Goal: Transaction & Acquisition: Subscribe to service/newsletter

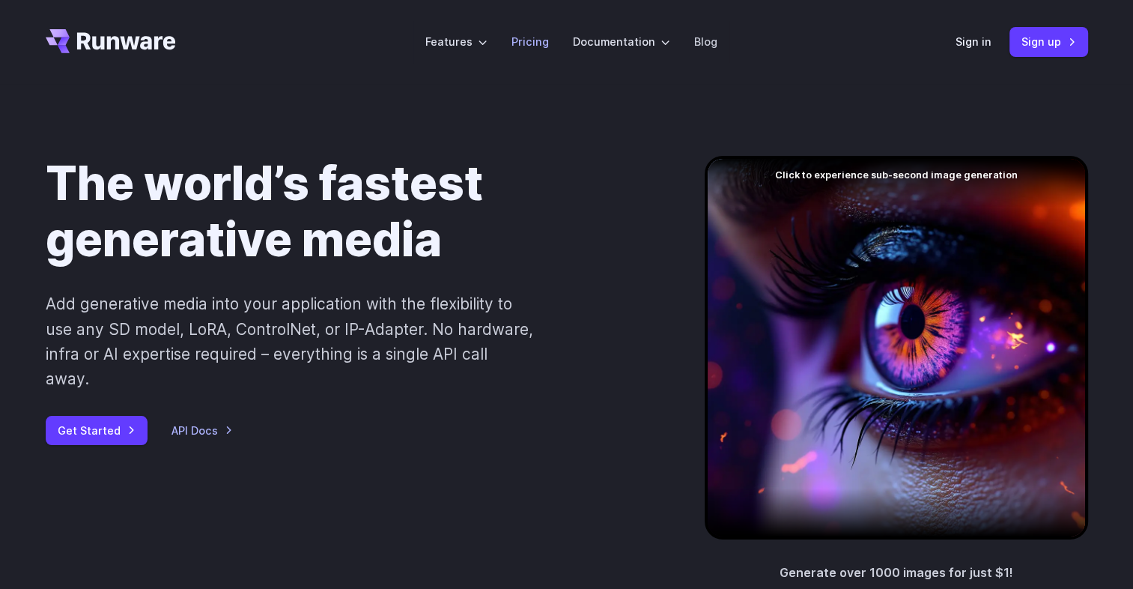
click at [536, 47] on link "Pricing" at bounding box center [529, 41] width 37 height 17
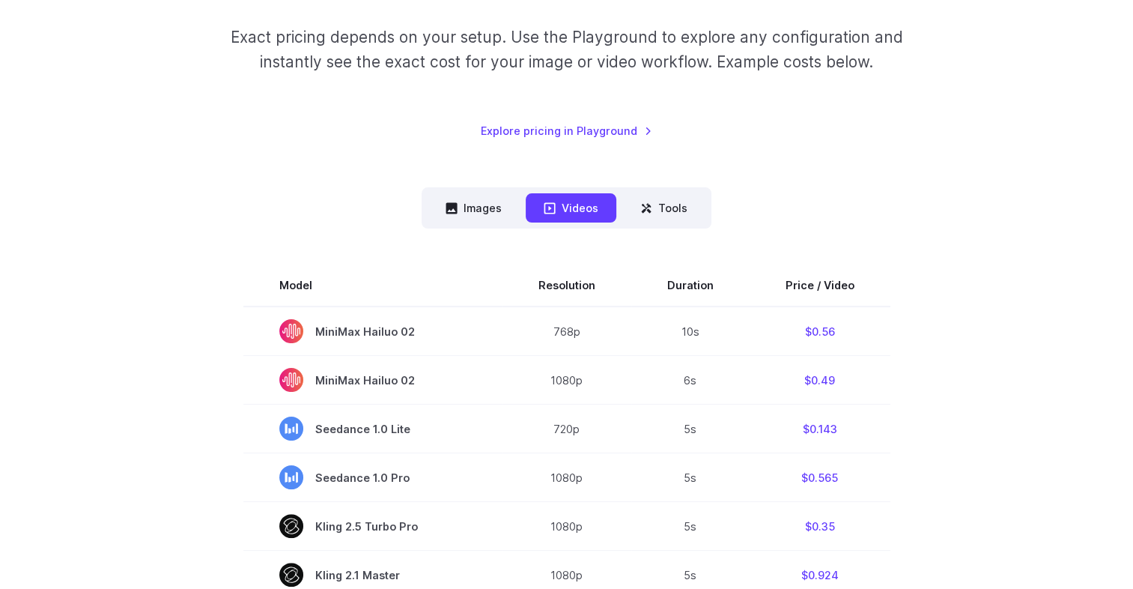
scroll to position [237, 0]
click at [468, 204] on button "Images" at bounding box center [474, 206] width 92 height 29
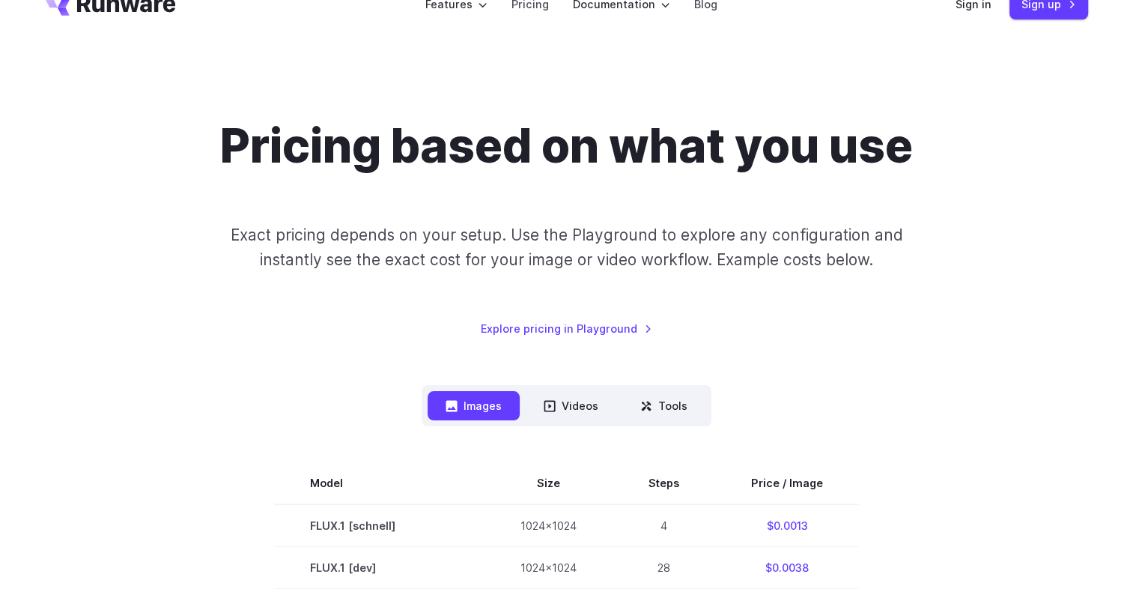
scroll to position [35, 0]
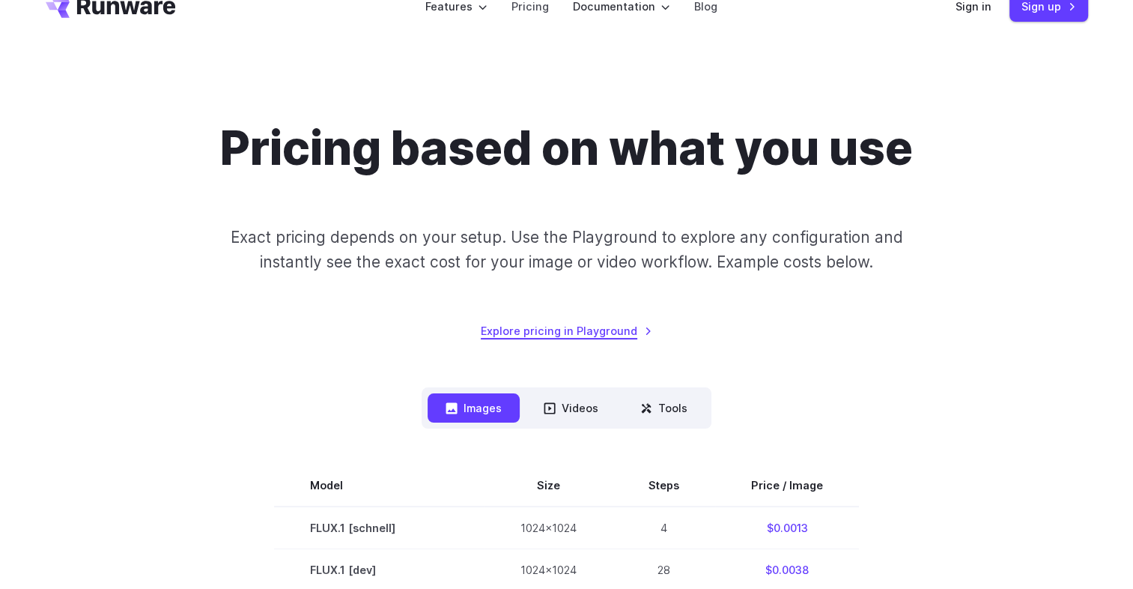
click at [587, 334] on link "Explore pricing in Playground" at bounding box center [566, 330] width 171 height 17
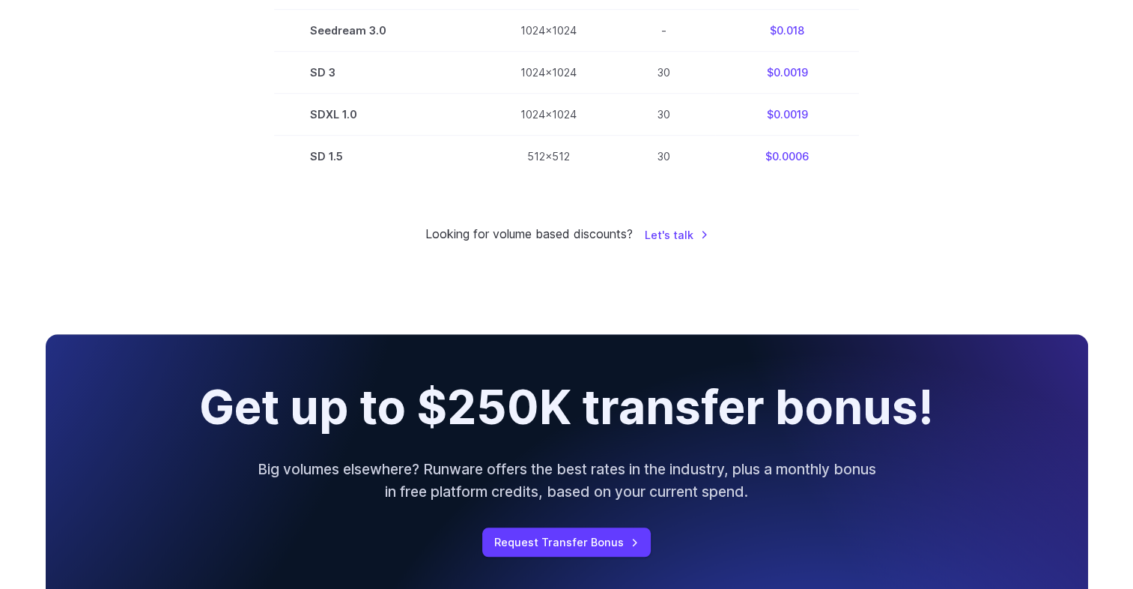
scroll to position [1209, 0]
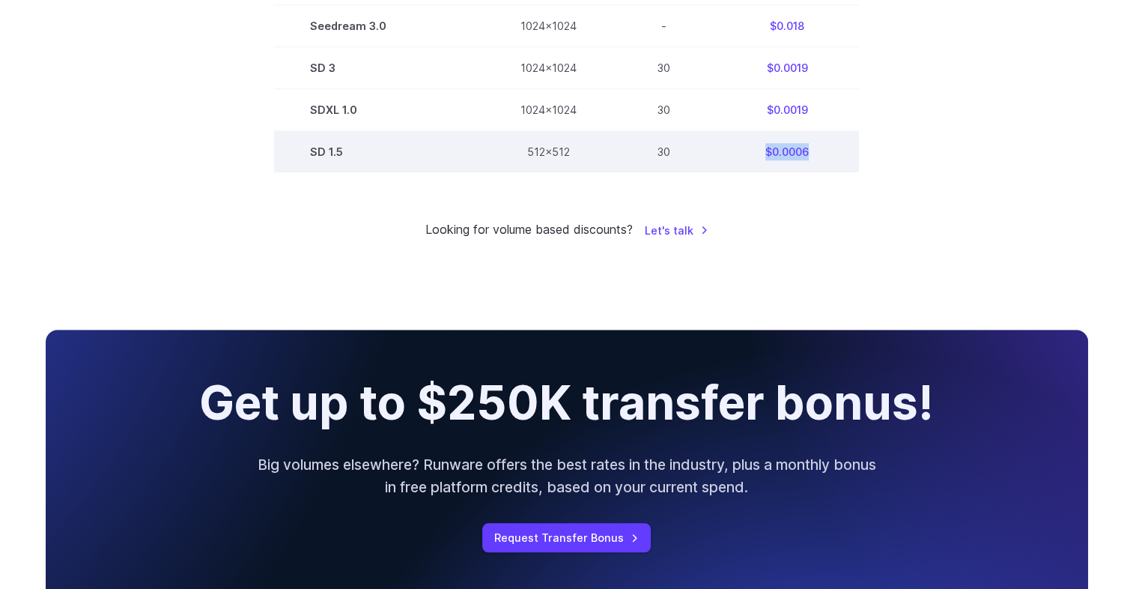
drag, startPoint x: 809, startPoint y: 162, endPoint x: 762, endPoint y: 167, distance: 47.5
click at [762, 167] on td "$0.0006" at bounding box center [787, 152] width 144 height 42
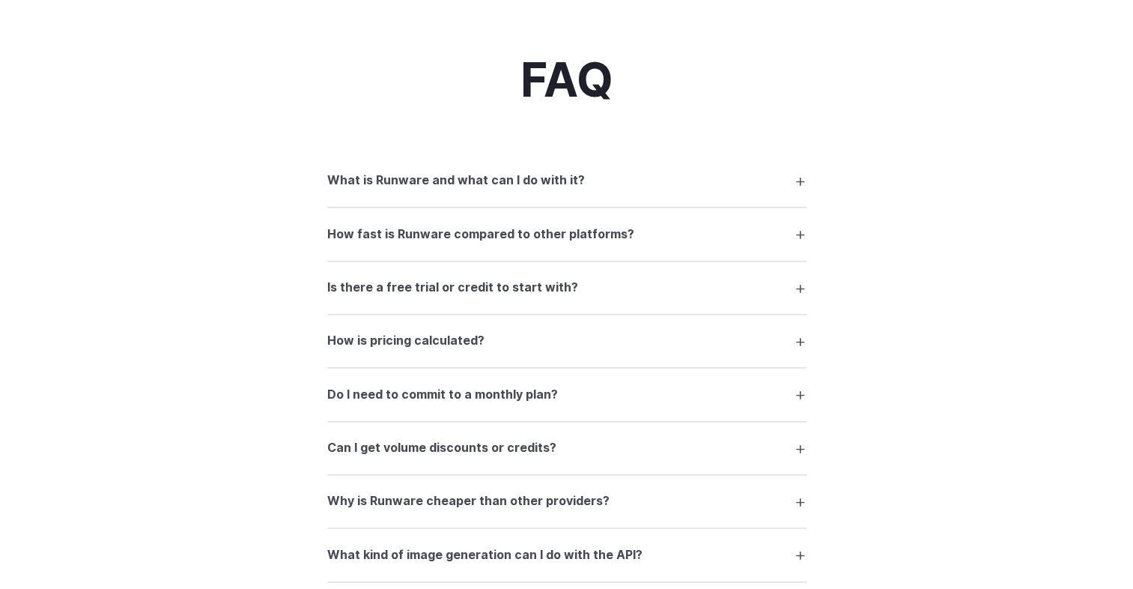
scroll to position [1929, 0]
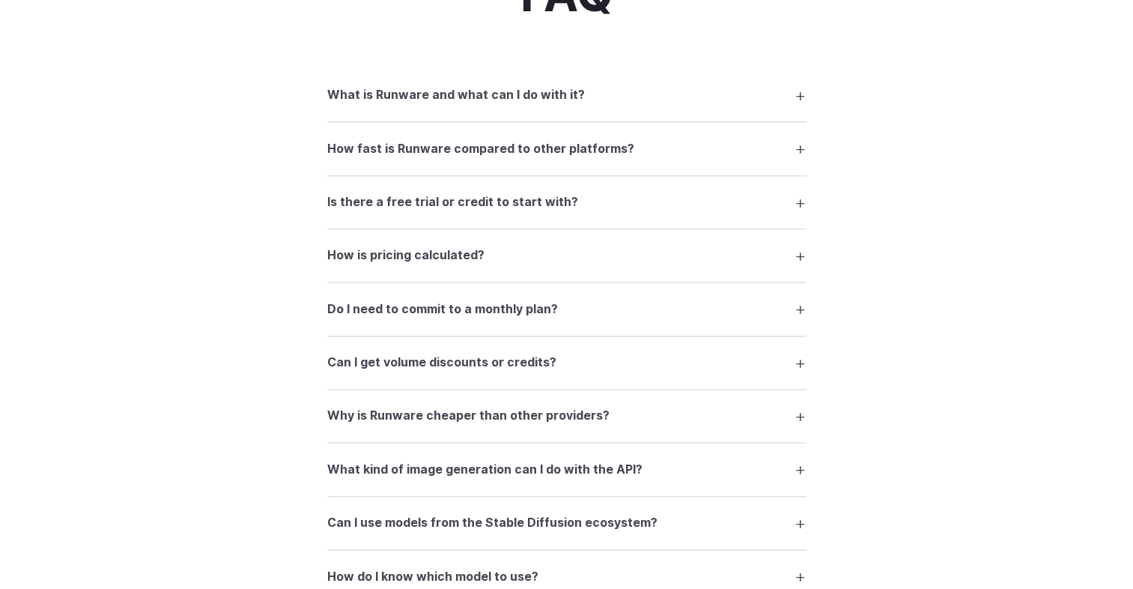
click at [773, 162] on summary "How fast is Runware compared to other platforms?" at bounding box center [566, 148] width 479 height 28
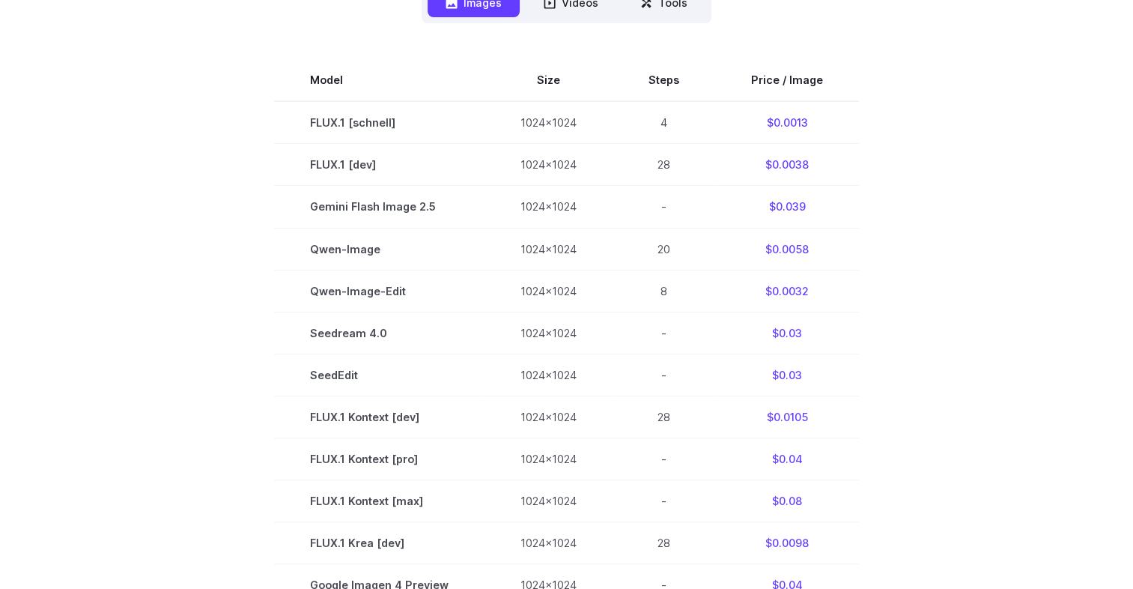
scroll to position [446, 0]
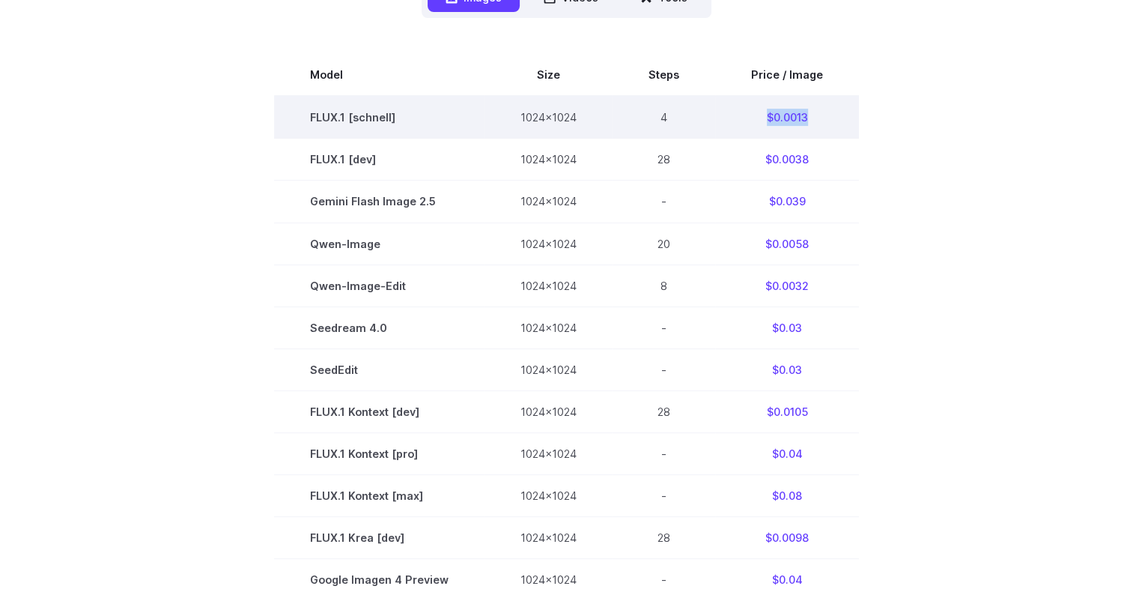
drag, startPoint x: 812, startPoint y: 117, endPoint x: 764, endPoint y: 112, distance: 48.1
click at [764, 112] on td "$0.0013" at bounding box center [787, 117] width 144 height 43
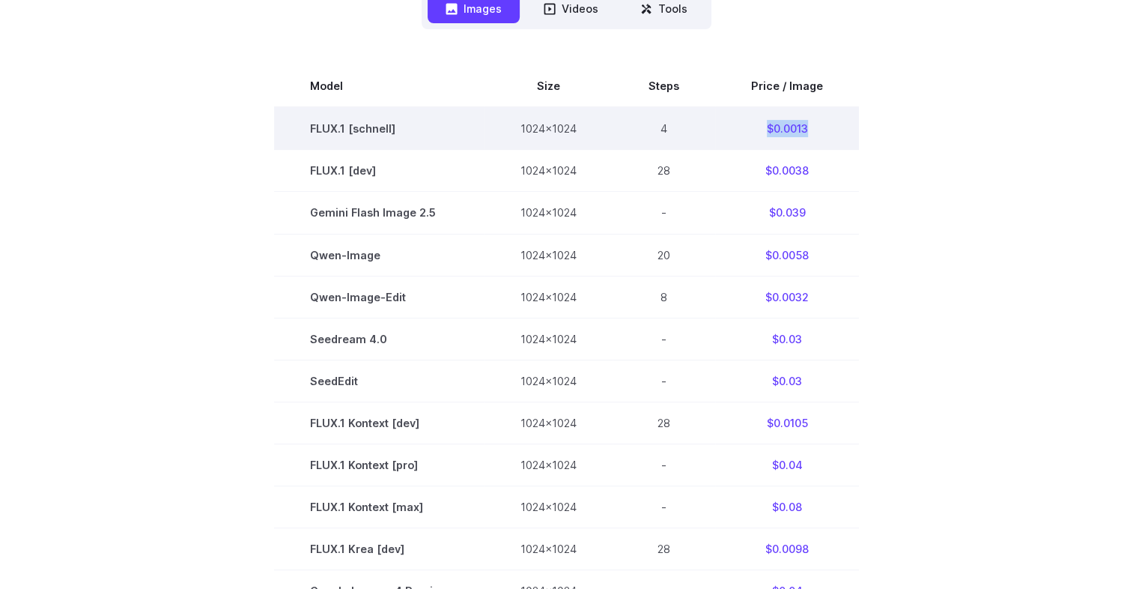
scroll to position [436, 0]
copy td "$0.0013"
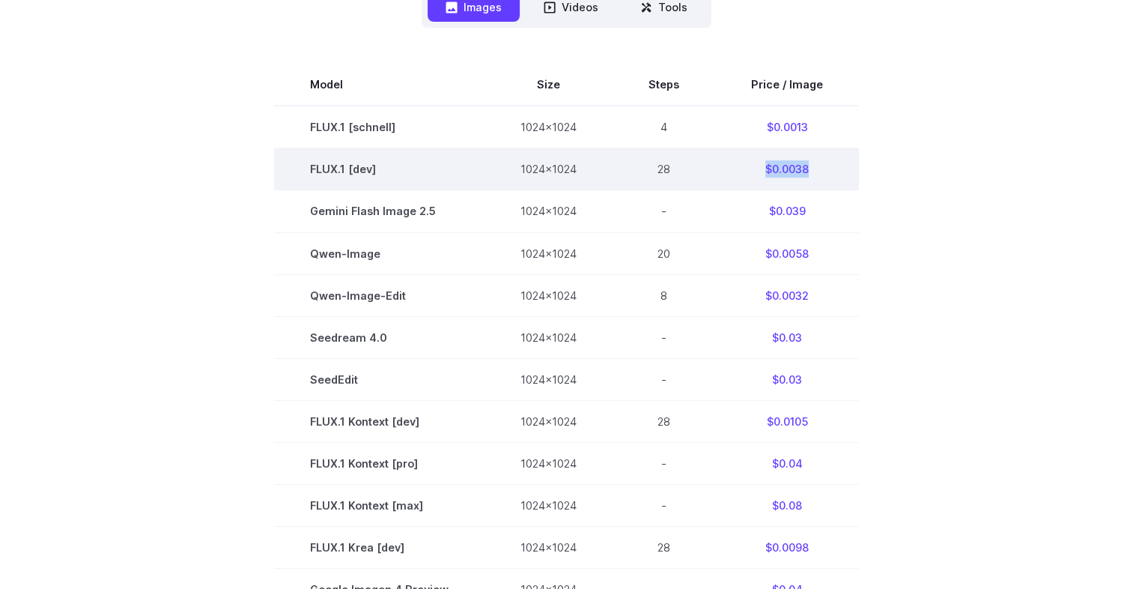
drag, startPoint x: 812, startPoint y: 169, endPoint x: 759, endPoint y: 166, distance: 53.2
click at [759, 166] on td "$0.0038" at bounding box center [787, 169] width 144 height 42
copy td "$0.0038"
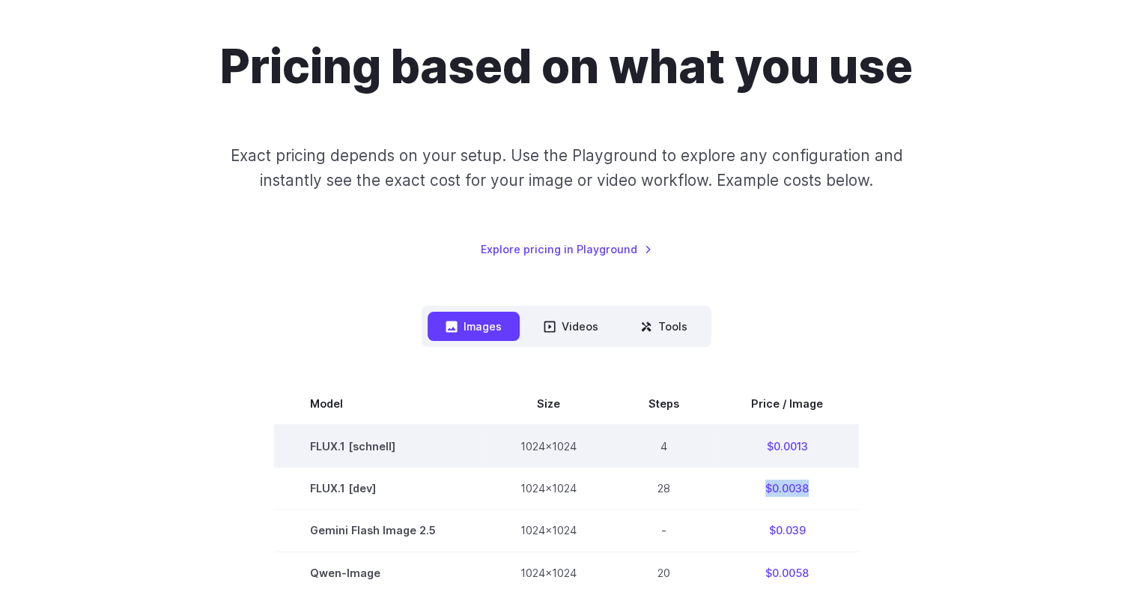
scroll to position [0, 0]
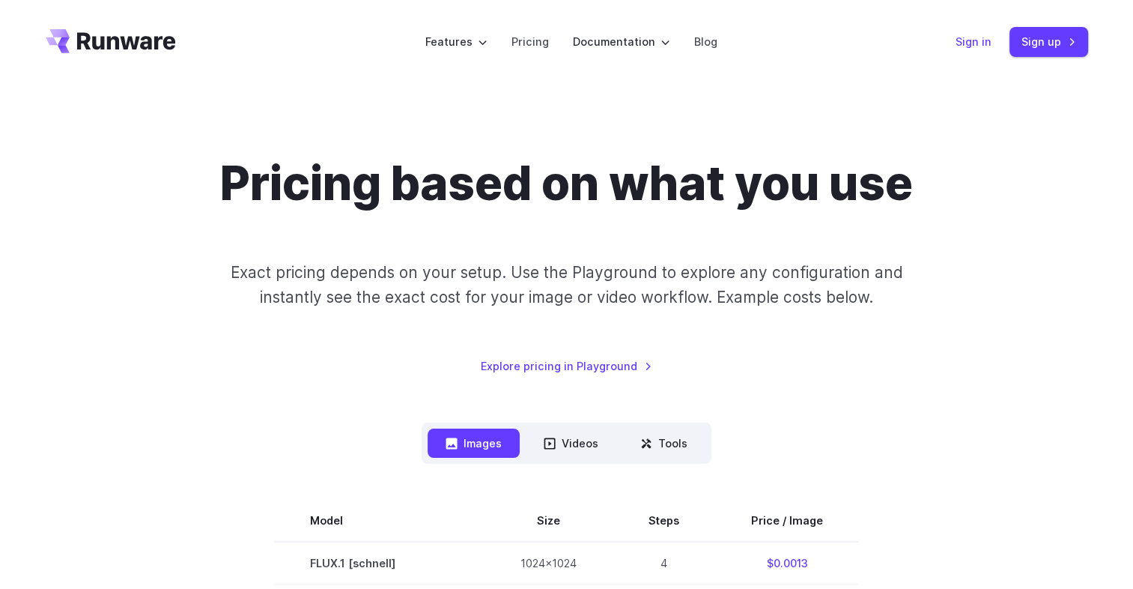
click at [970, 45] on link "Sign in" at bounding box center [973, 41] width 36 height 17
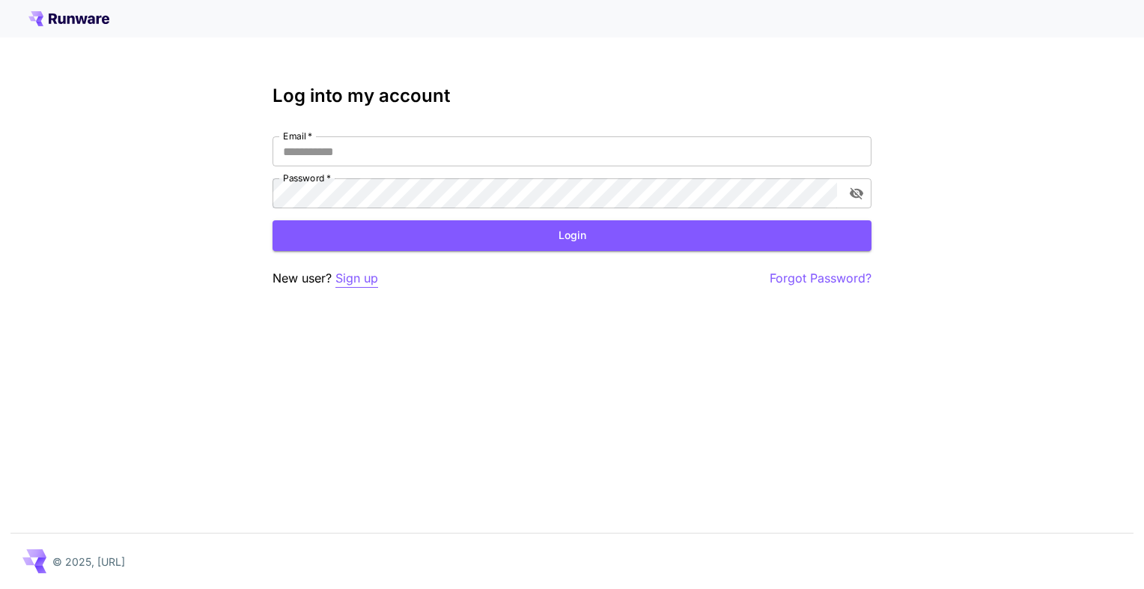
click at [349, 278] on p "Sign up" at bounding box center [356, 278] width 43 height 19
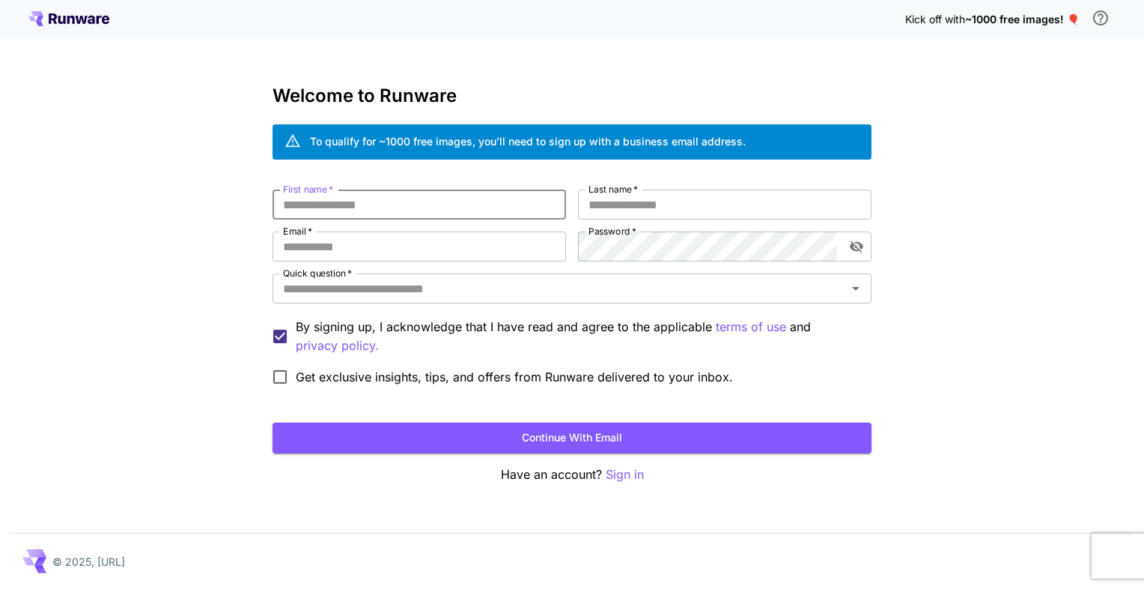
click at [410, 194] on input "First name   *" at bounding box center [420, 204] width 294 height 30
click at [443, 203] on input "First name   *" at bounding box center [420, 204] width 294 height 30
type input "********"
type input "*****"
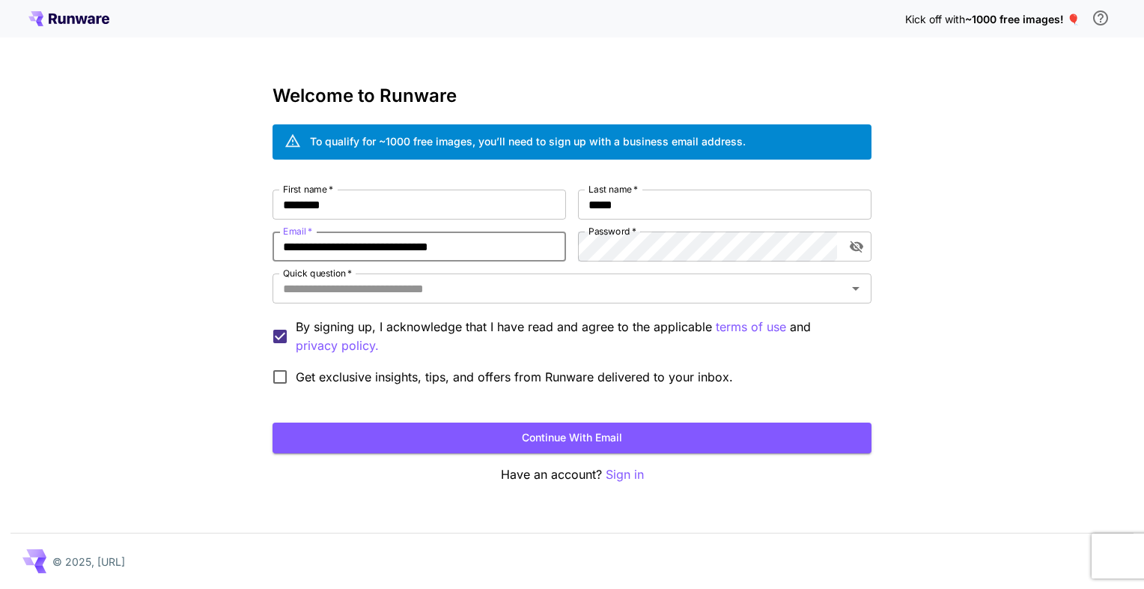
type input "**********"
click at [560, 293] on input "Quick question   *" at bounding box center [559, 288] width 565 height 21
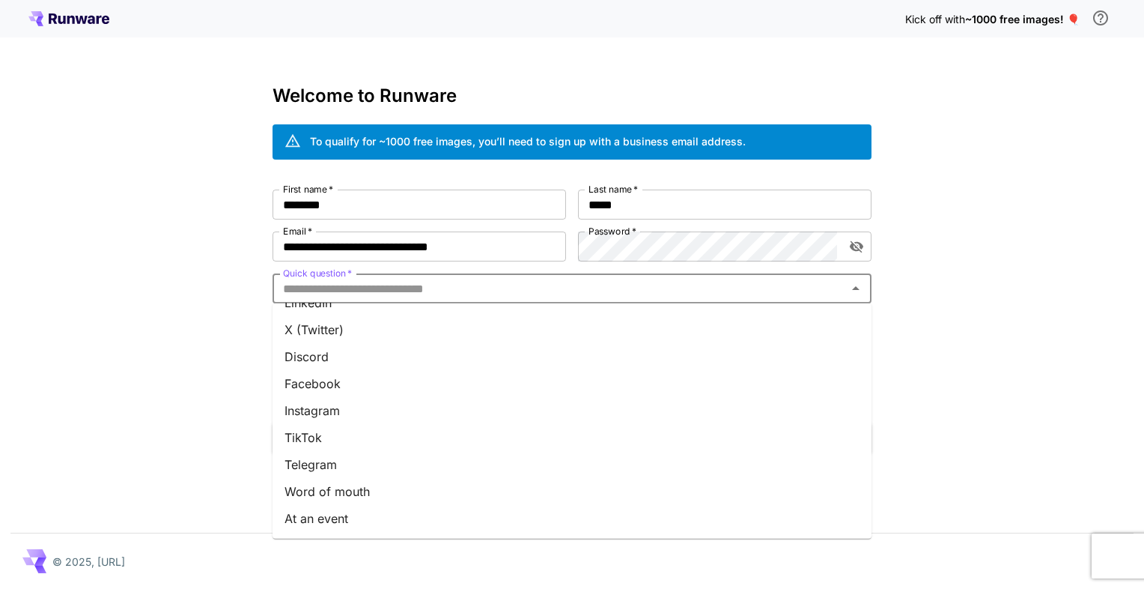
scroll to position [180, 0]
click at [403, 517] on li "Other" at bounding box center [572, 519] width 599 height 27
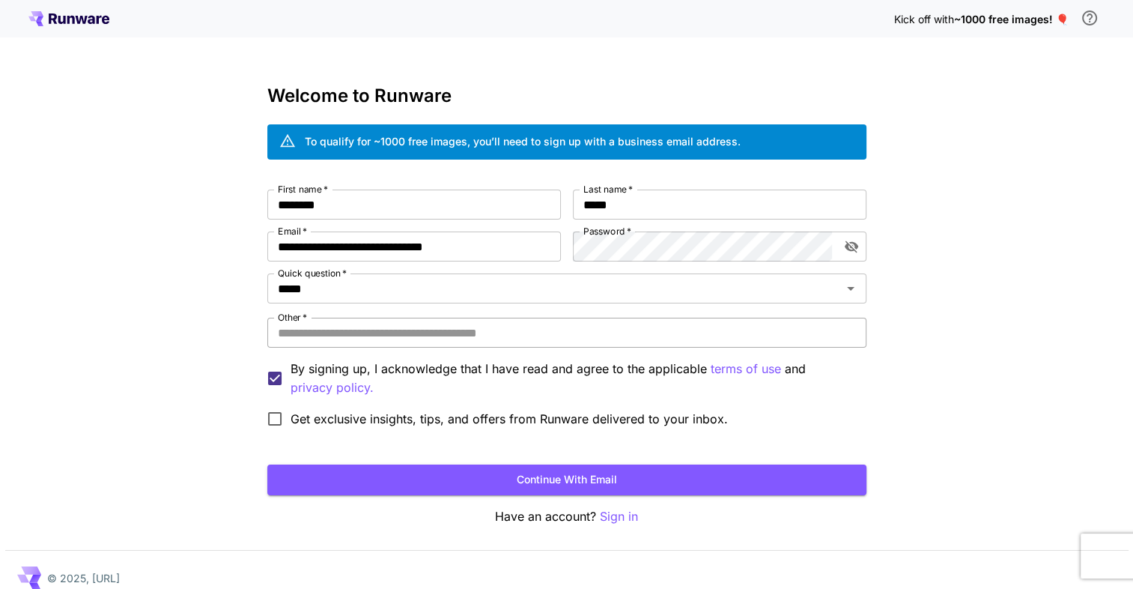
click at [392, 334] on input "Other   *" at bounding box center [566, 332] width 599 height 30
type input "********"
click at [424, 242] on input "**********" at bounding box center [414, 246] width 294 height 30
drag, startPoint x: 425, startPoint y: 244, endPoint x: 255, endPoint y: 252, distance: 170.9
click at [255, 252] on div "**********" at bounding box center [566, 303] width 1133 height 606
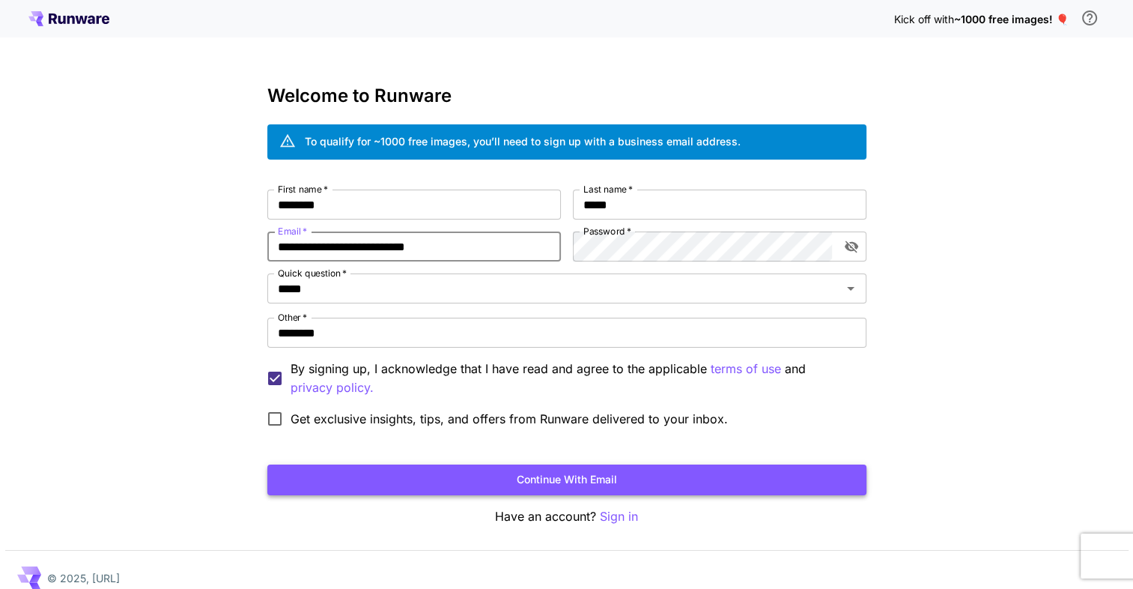
type input "**********"
click at [578, 478] on button "Continue with email" at bounding box center [566, 479] width 599 height 31
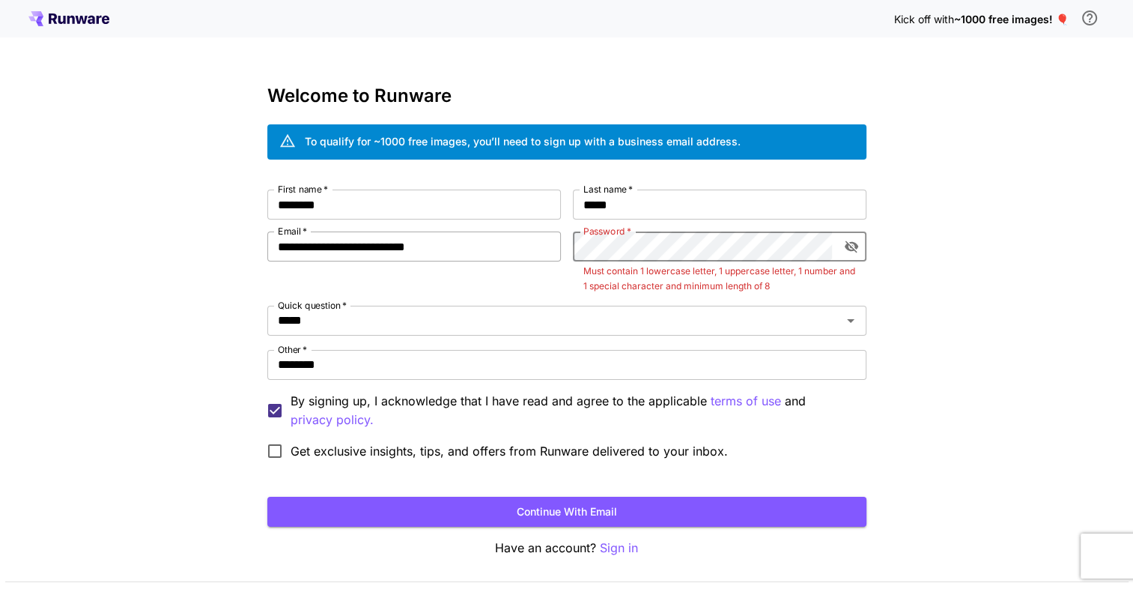
click at [546, 249] on div "**********" at bounding box center [566, 327] width 599 height 277
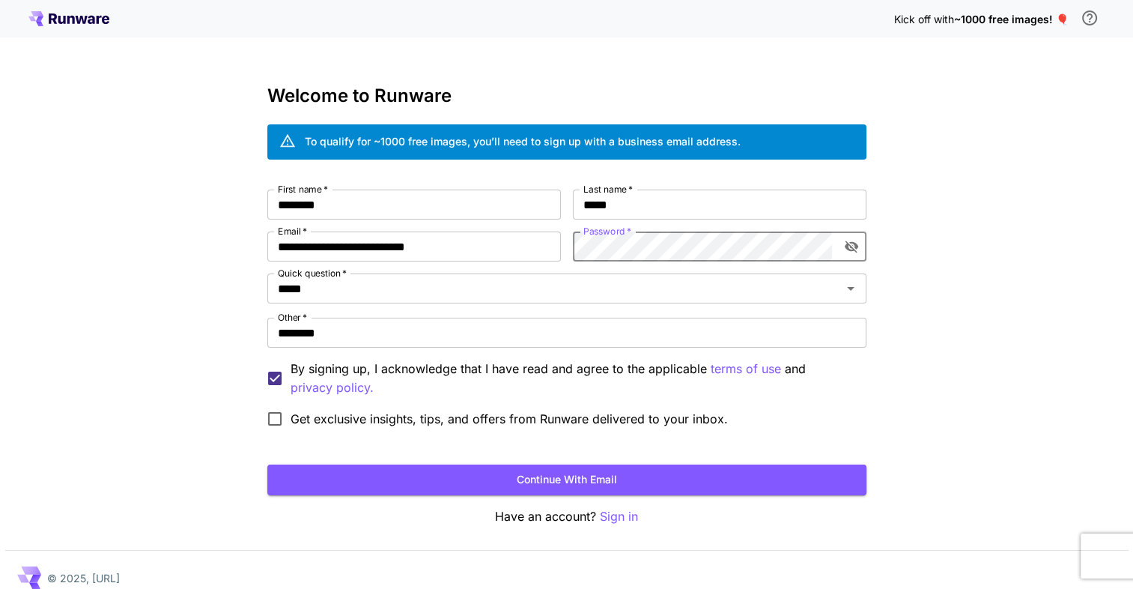
click at [848, 247] on icon "toggle password visibility" at bounding box center [851, 246] width 15 height 15
click at [611, 478] on button "Continue with email" at bounding box center [566, 479] width 599 height 31
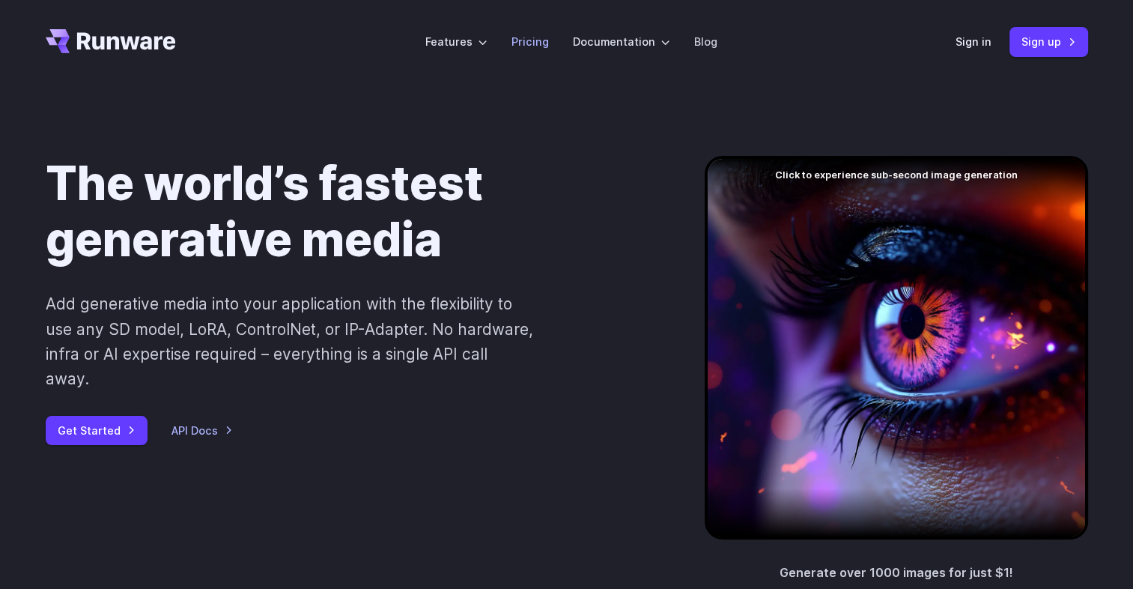
click at [529, 46] on link "Pricing" at bounding box center [529, 41] width 37 height 17
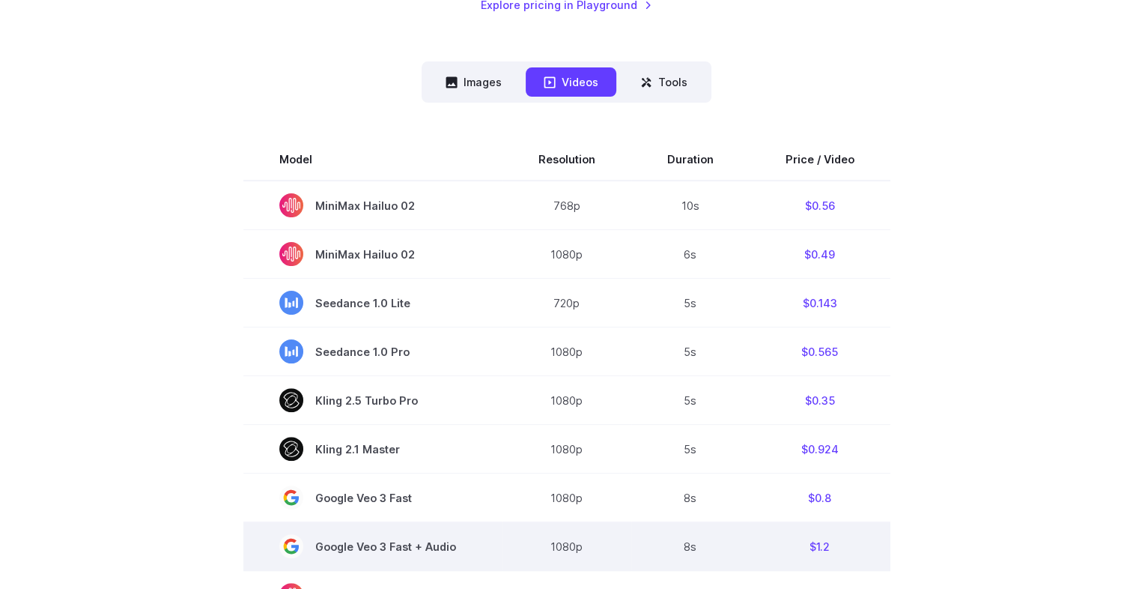
scroll to position [355, 0]
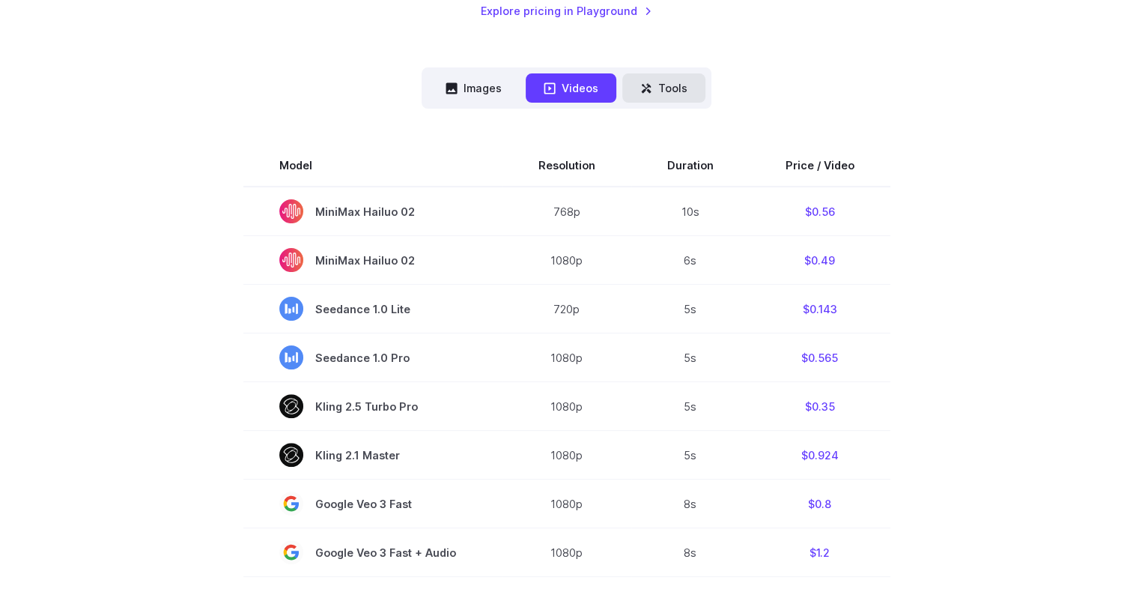
click at [681, 99] on button "Tools" at bounding box center [663, 87] width 83 height 29
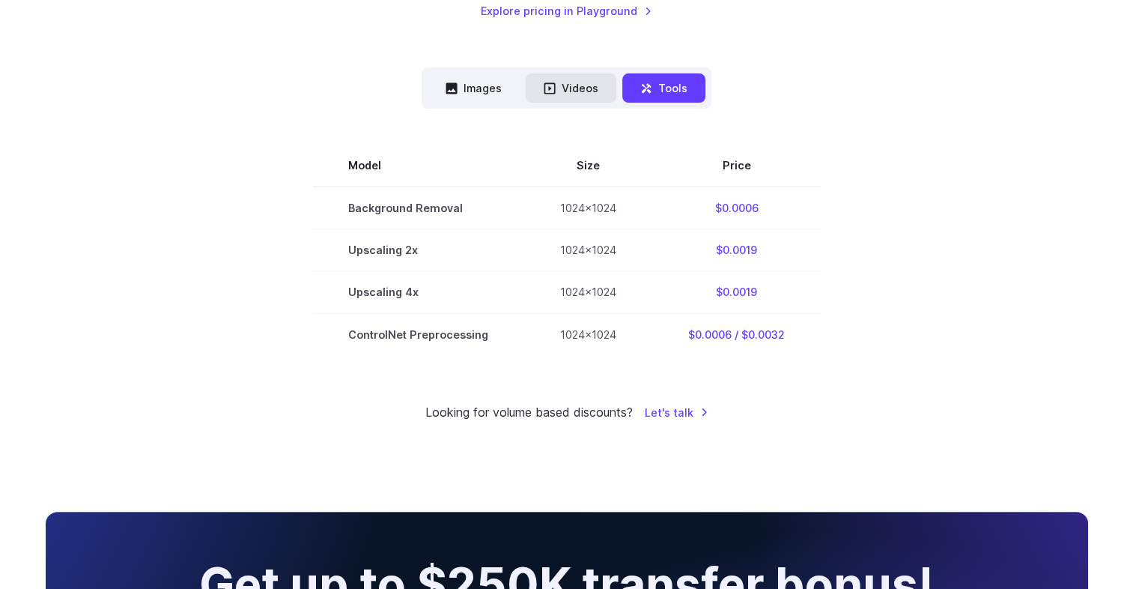
click at [575, 88] on button "Videos" at bounding box center [571, 87] width 91 height 29
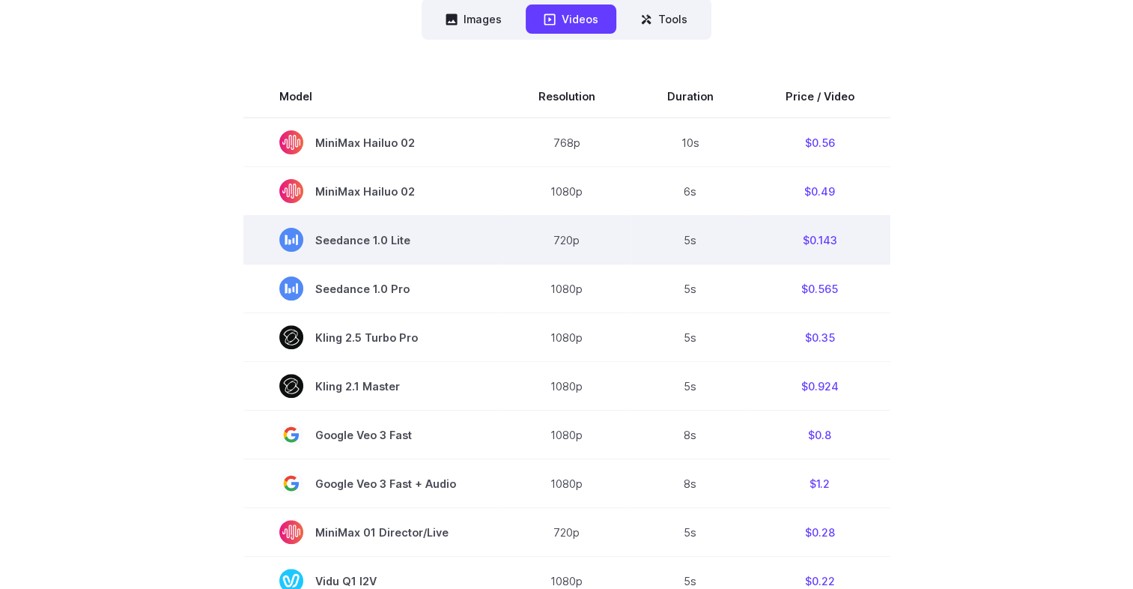
scroll to position [425, 0]
